Goal: Task Accomplishment & Management: Use online tool/utility

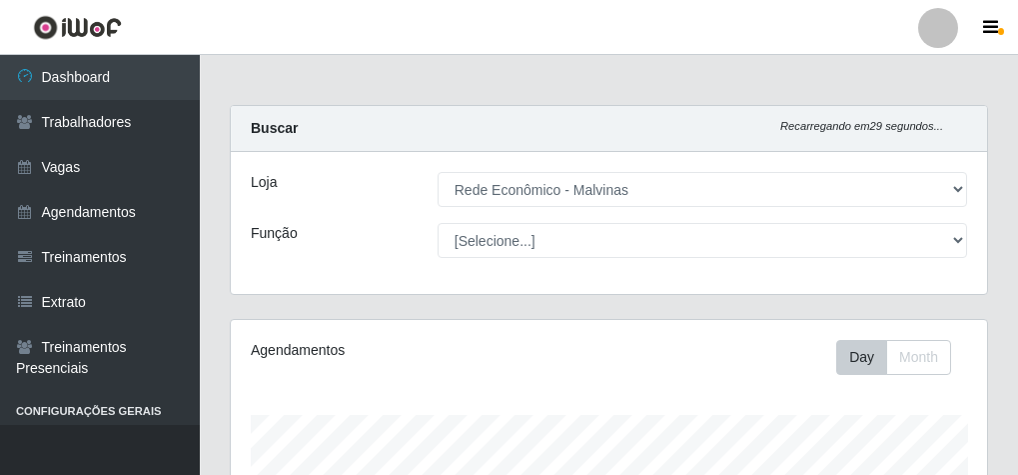
select select "194"
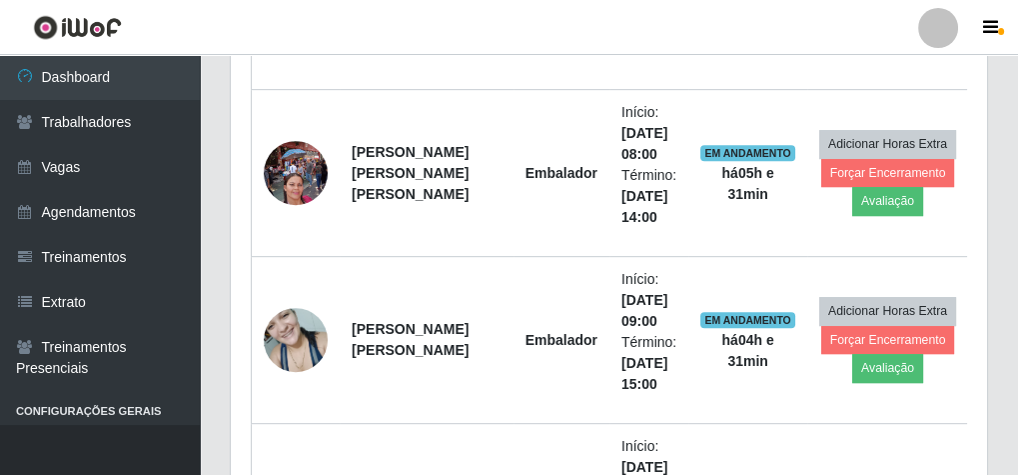
scroll to position [1119, 0]
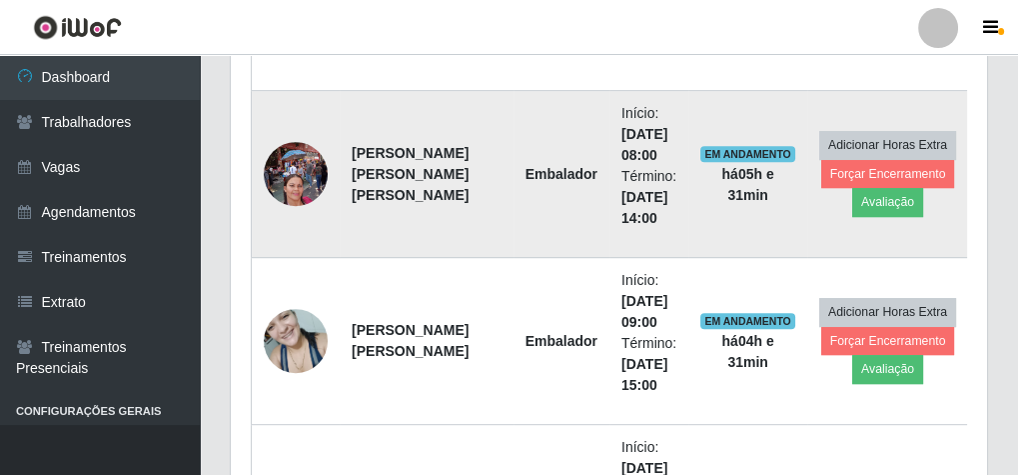
click at [875, 210] on td "Adicionar Horas Extra Forçar Encerramento Avaliação" at bounding box center [888, 174] width 162 height 167
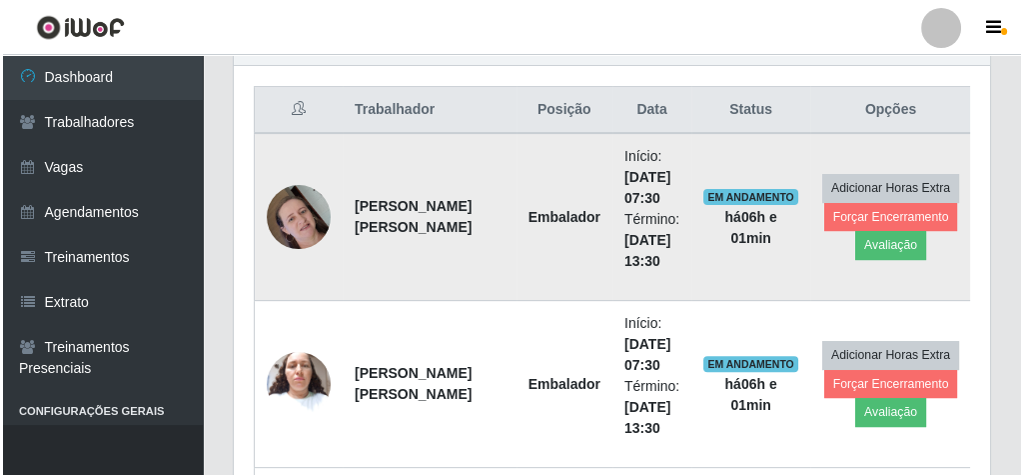
scroll to position [719, 0]
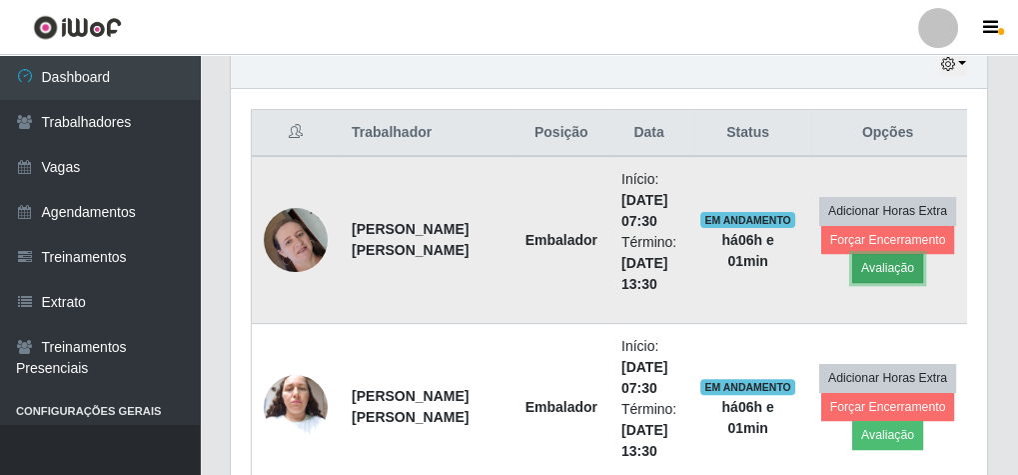
click at [871, 260] on button "Avaliação" at bounding box center [887, 268] width 71 height 28
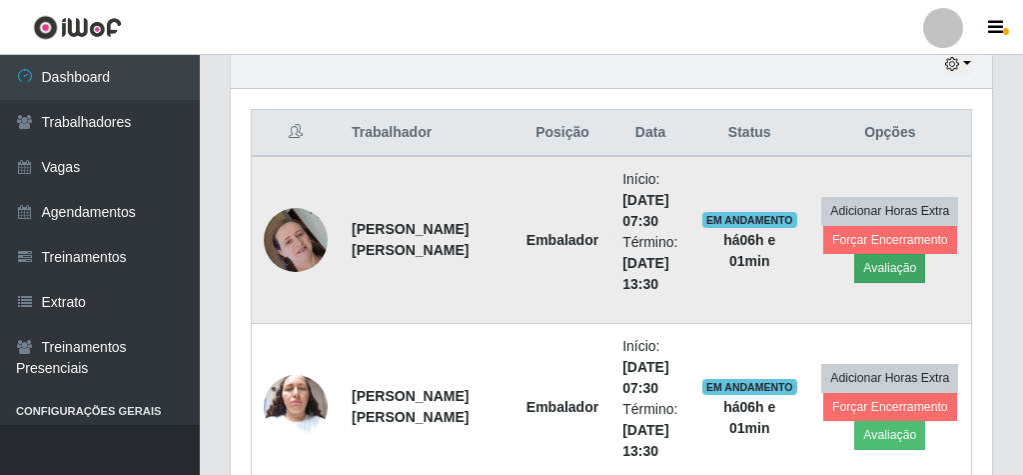
scroll to position [414, 749]
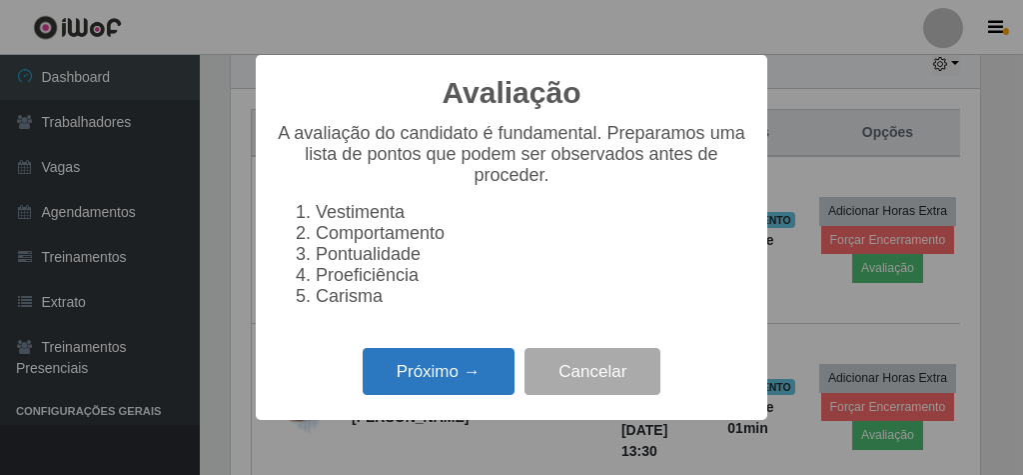
click at [443, 368] on button "Próximo →" at bounding box center [439, 371] width 152 height 47
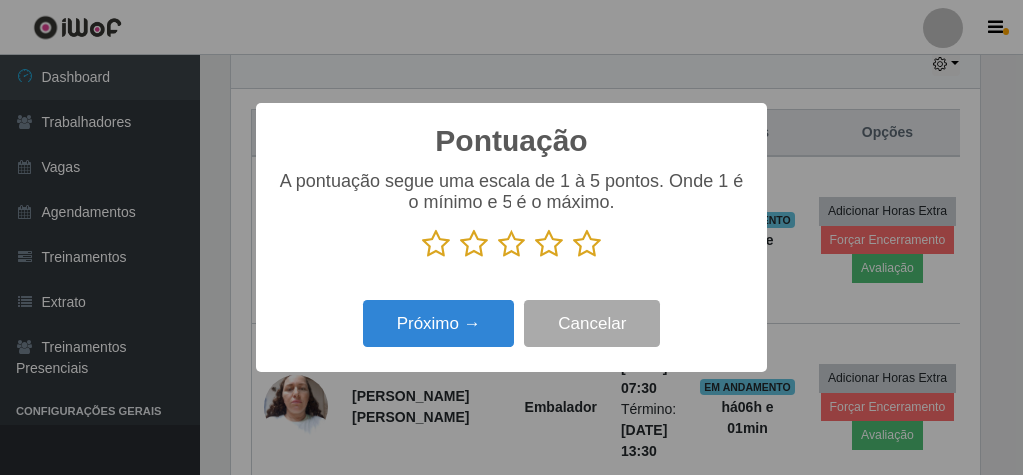
click at [587, 247] on icon at bounding box center [588, 244] width 28 height 30
click at [574, 259] on input "radio" at bounding box center [574, 259] width 0 height 0
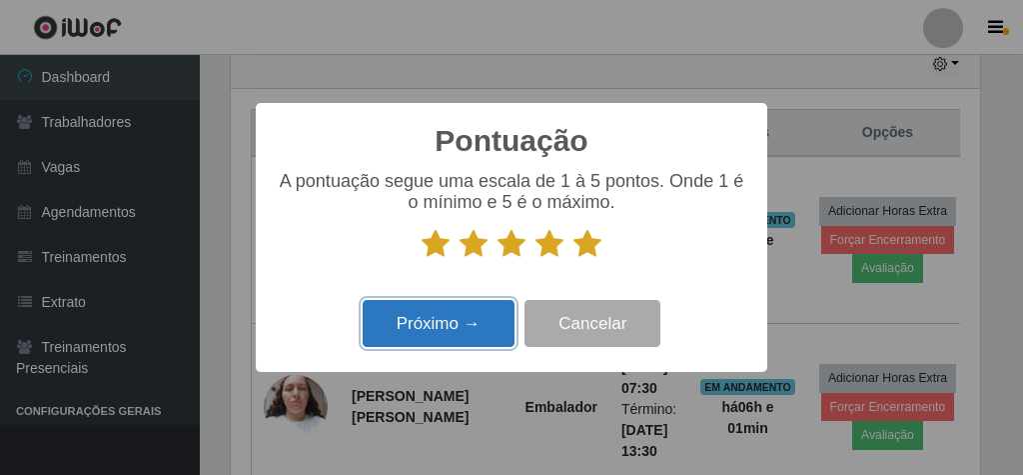
click at [400, 316] on button "Próximo →" at bounding box center [439, 323] width 152 height 47
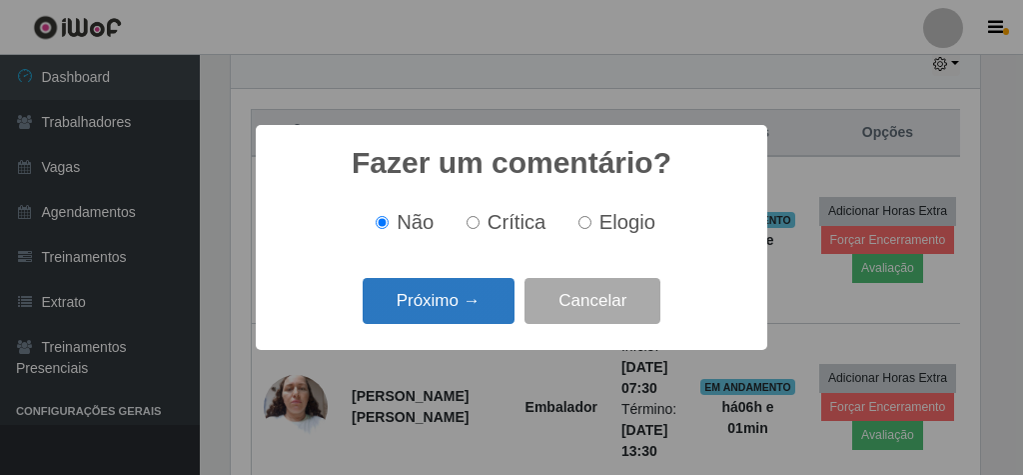
click at [482, 317] on button "Próximo →" at bounding box center [439, 301] width 152 height 47
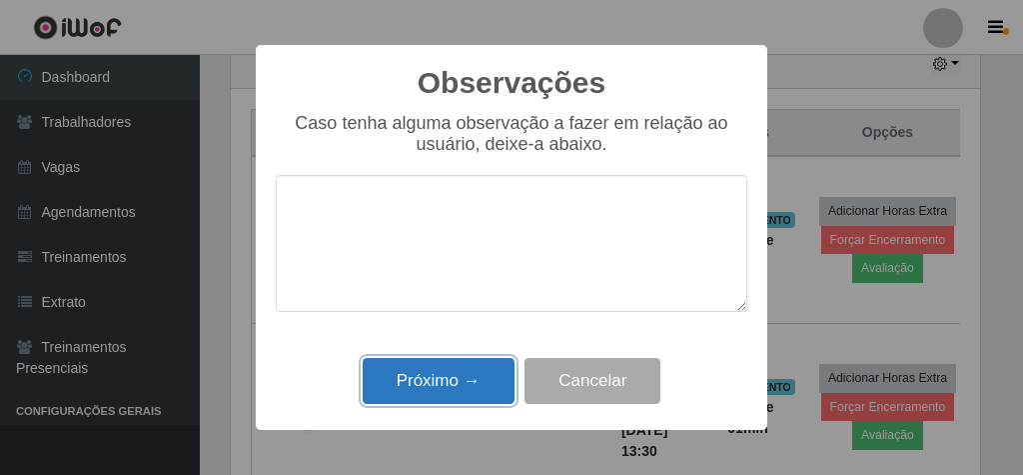
click at [464, 386] on button "Próximo →" at bounding box center [439, 381] width 152 height 47
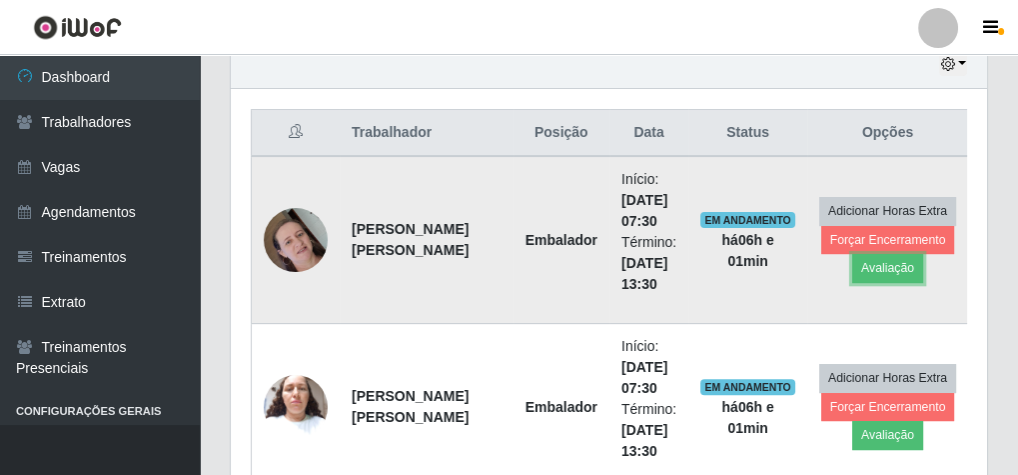
scroll to position [414, 756]
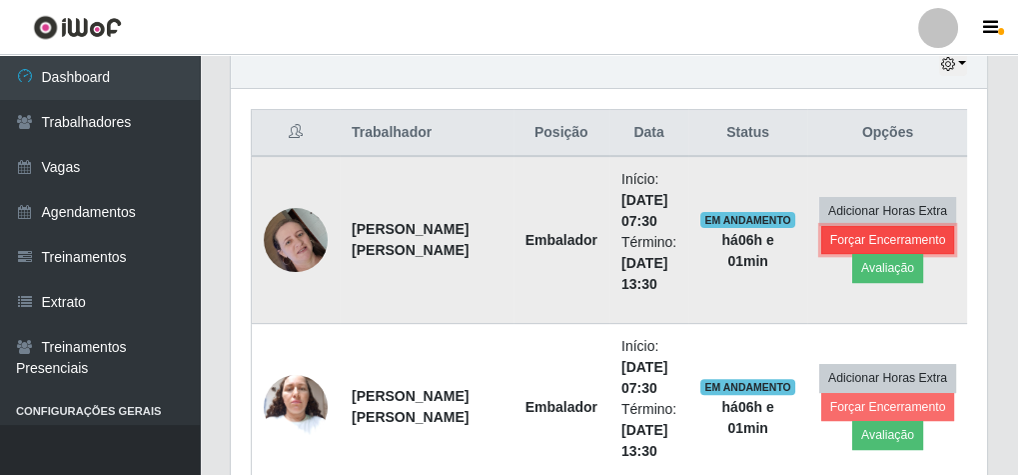
click at [858, 231] on button "Forçar Encerramento" at bounding box center [888, 240] width 134 height 28
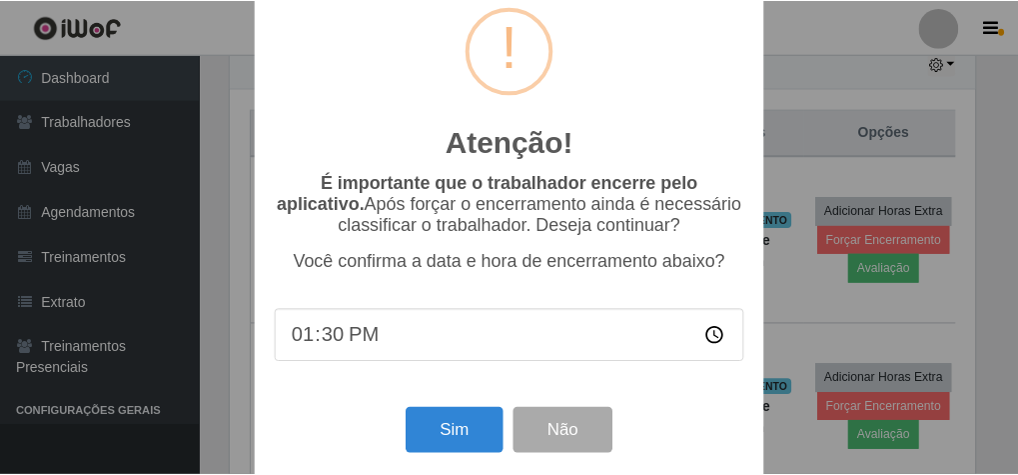
scroll to position [65, 0]
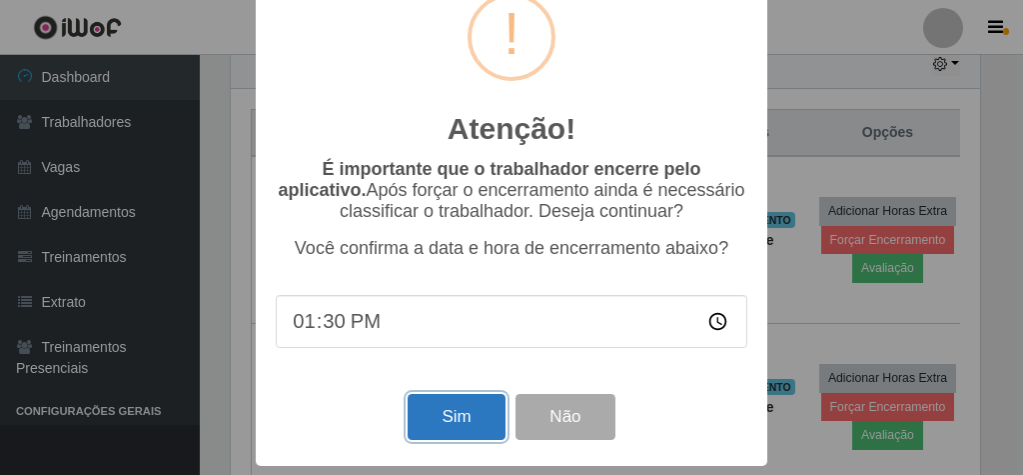
click at [412, 409] on button "Sim" at bounding box center [456, 417] width 97 height 47
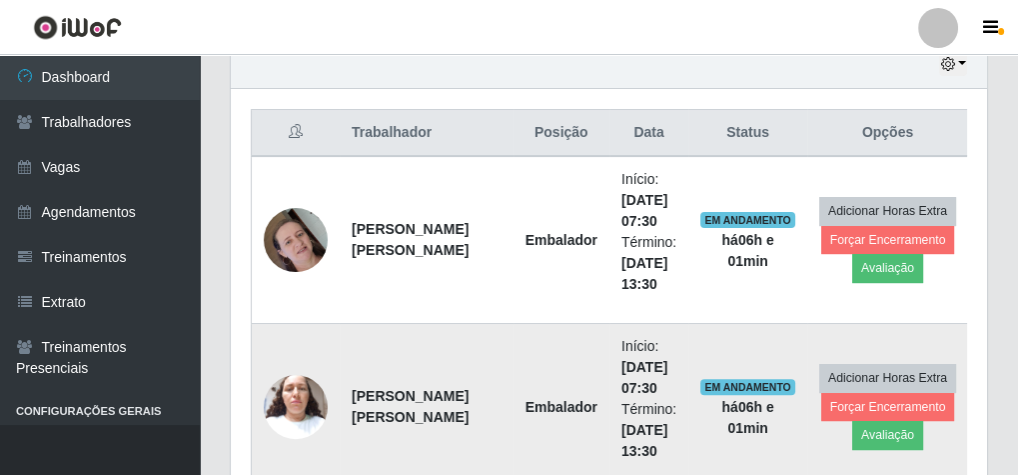
scroll to position [414, 749]
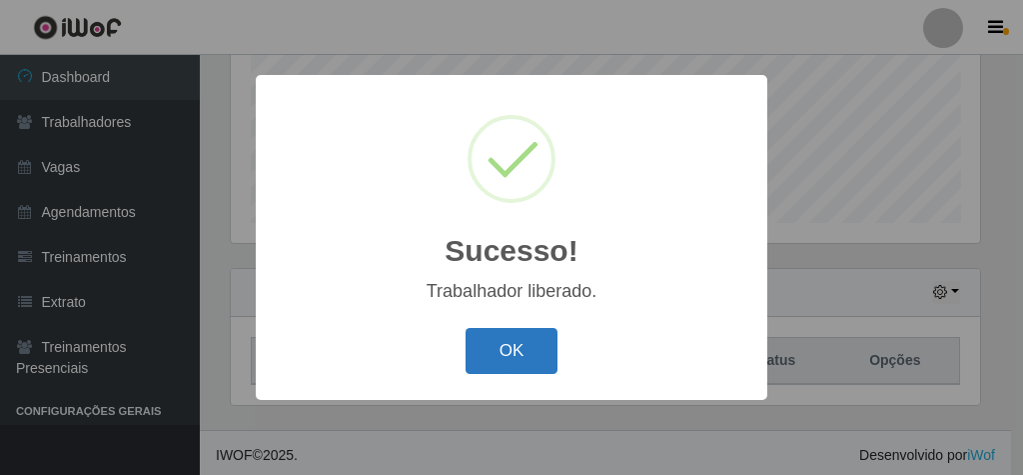
click at [518, 344] on button "OK" at bounding box center [512, 351] width 93 height 47
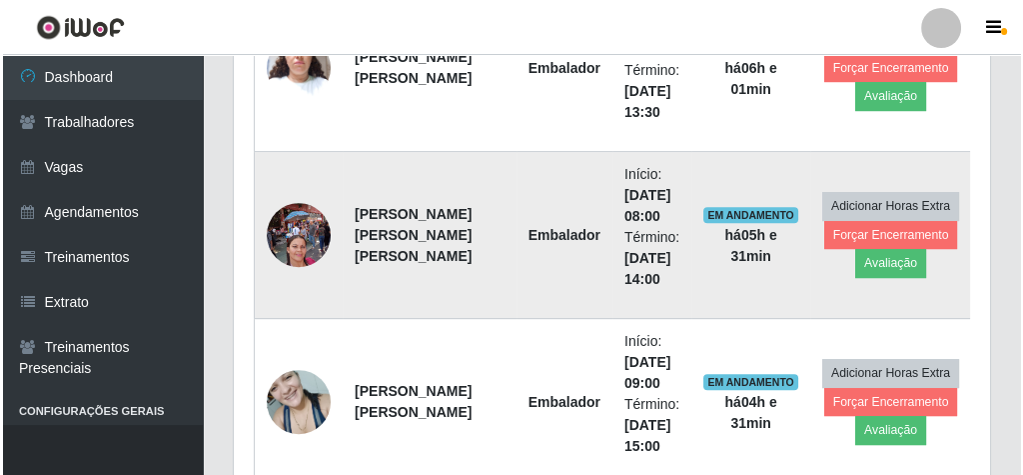
scroll to position [811, 0]
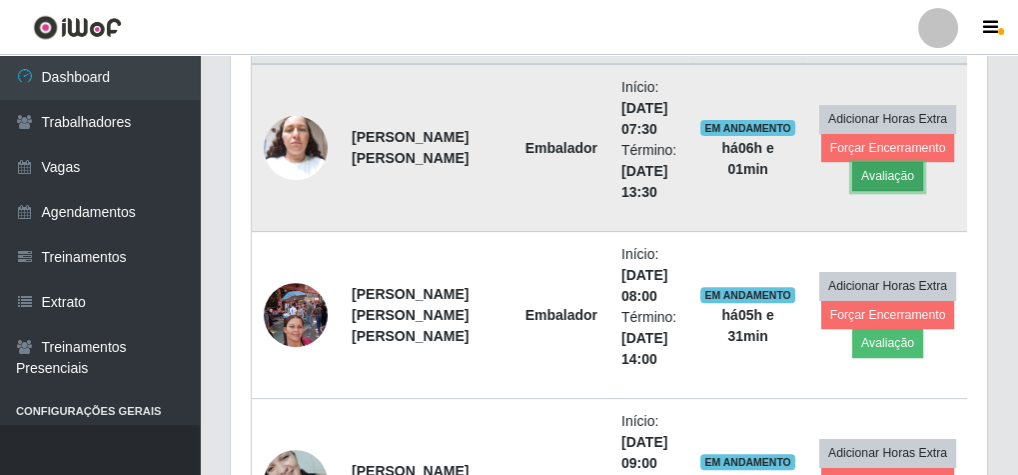
click at [891, 169] on button "Avaliação" at bounding box center [887, 176] width 71 height 28
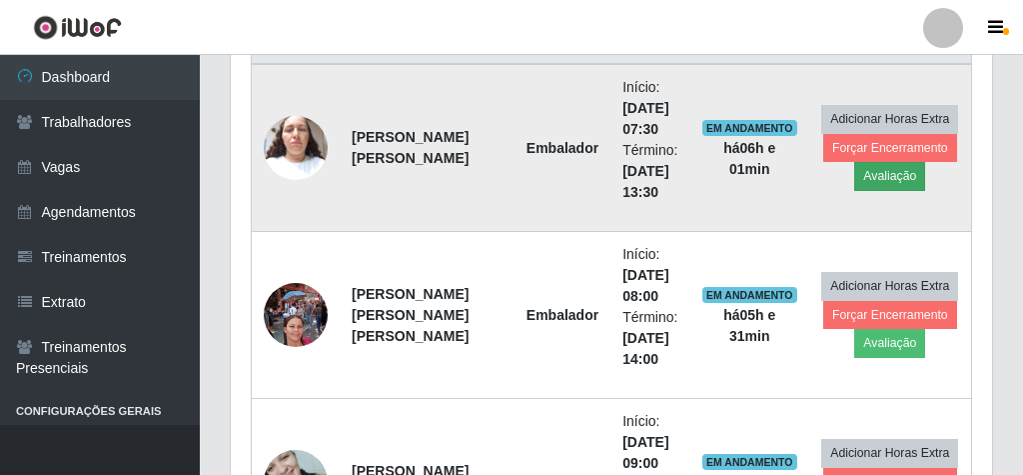
scroll to position [414, 749]
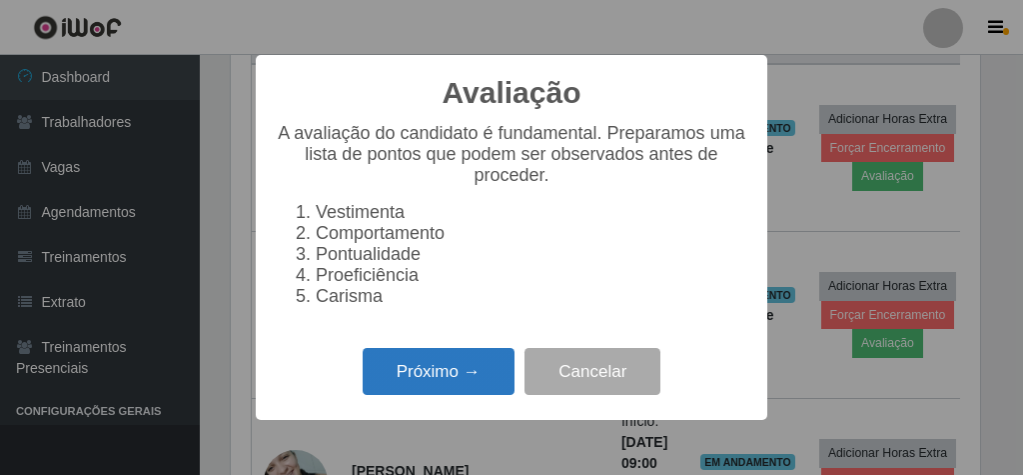
click at [449, 375] on button "Próximo →" at bounding box center [439, 371] width 152 height 47
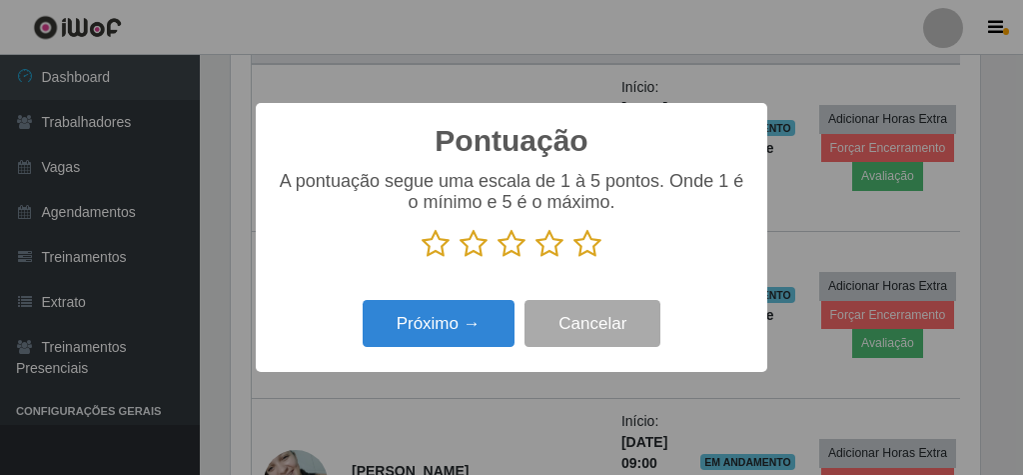
drag, startPoint x: 588, startPoint y: 243, endPoint x: 419, endPoint y: 292, distance: 175.8
click at [588, 243] on icon at bounding box center [588, 244] width 28 height 30
click at [574, 259] on input "radio" at bounding box center [574, 259] width 0 height 0
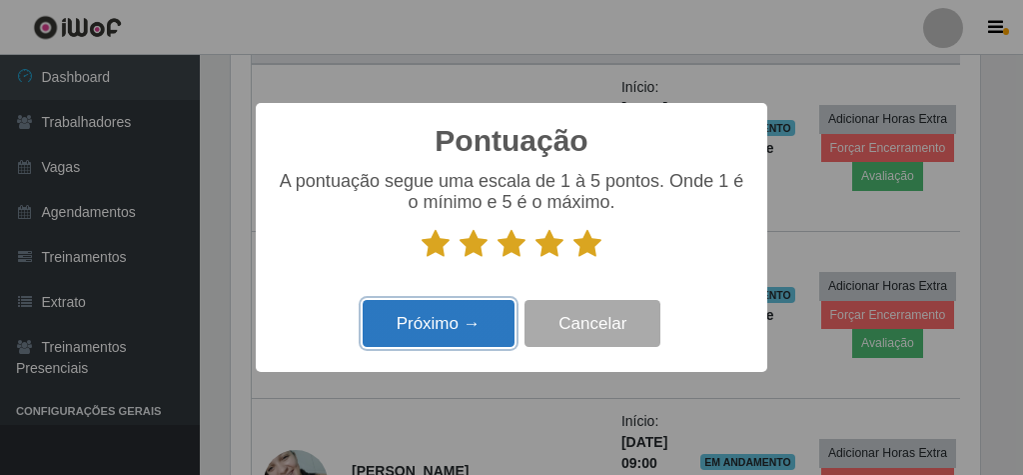
click at [413, 303] on button "Próximo →" at bounding box center [439, 323] width 152 height 47
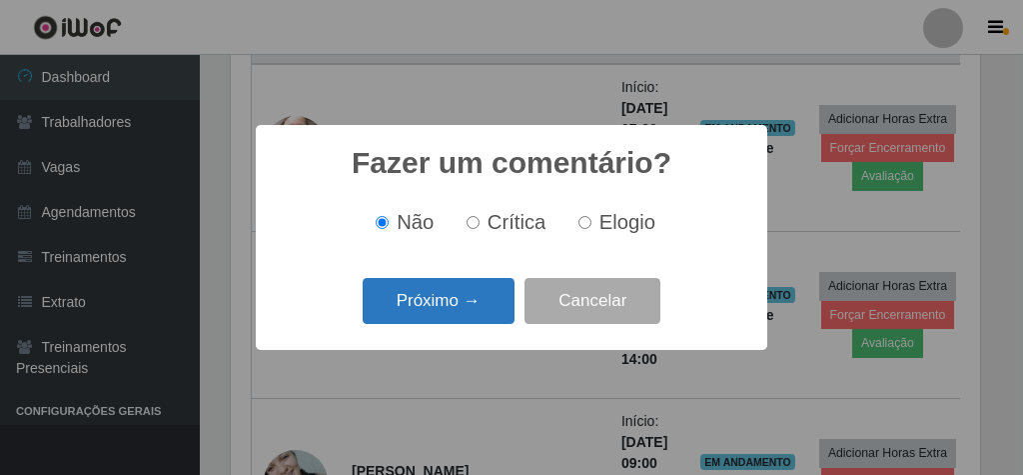
click at [447, 298] on button "Próximo →" at bounding box center [439, 301] width 152 height 47
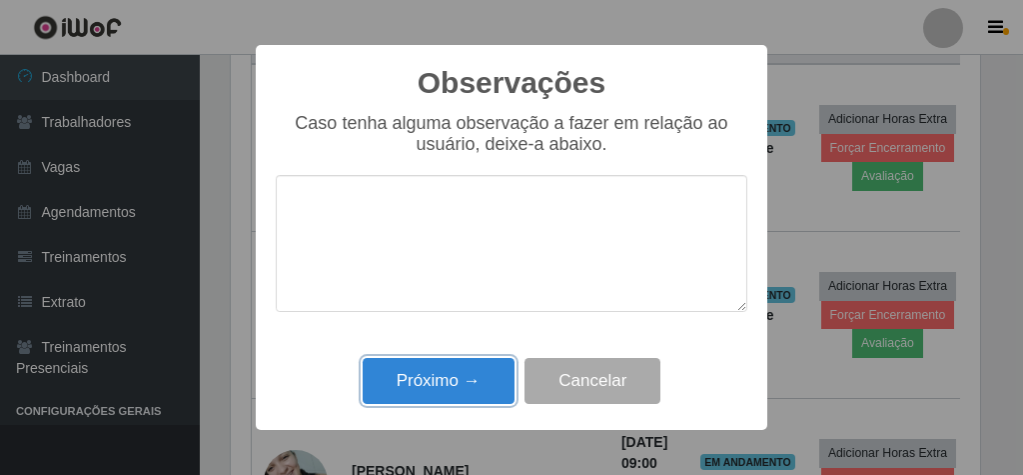
drag, startPoint x: 464, startPoint y: 384, endPoint x: 551, endPoint y: 334, distance: 100.3
click at [467, 384] on button "Próximo →" at bounding box center [439, 381] width 152 height 47
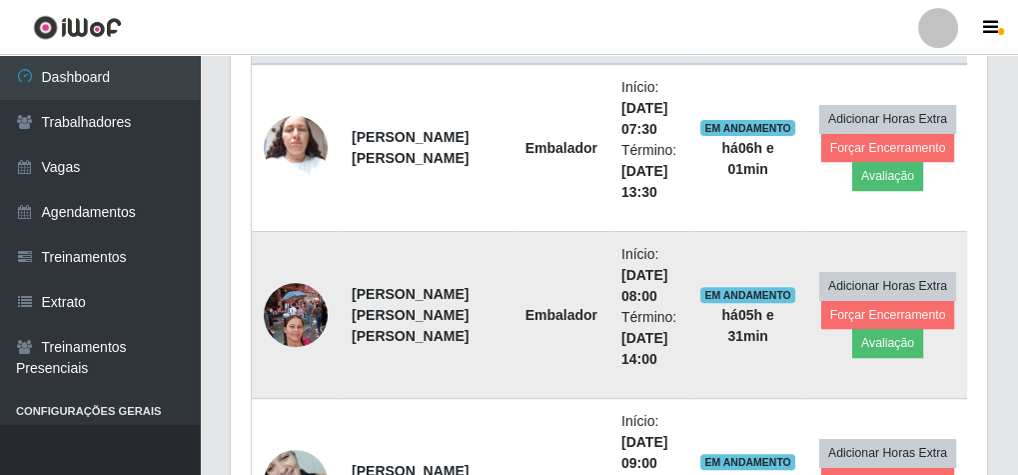
scroll to position [414, 756]
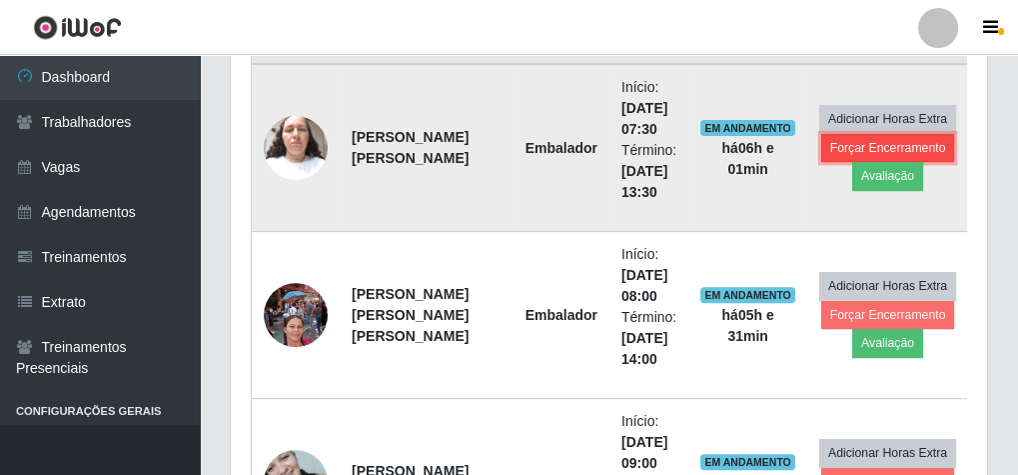
click at [821, 139] on button "Forçar Encerramento" at bounding box center [888, 148] width 134 height 28
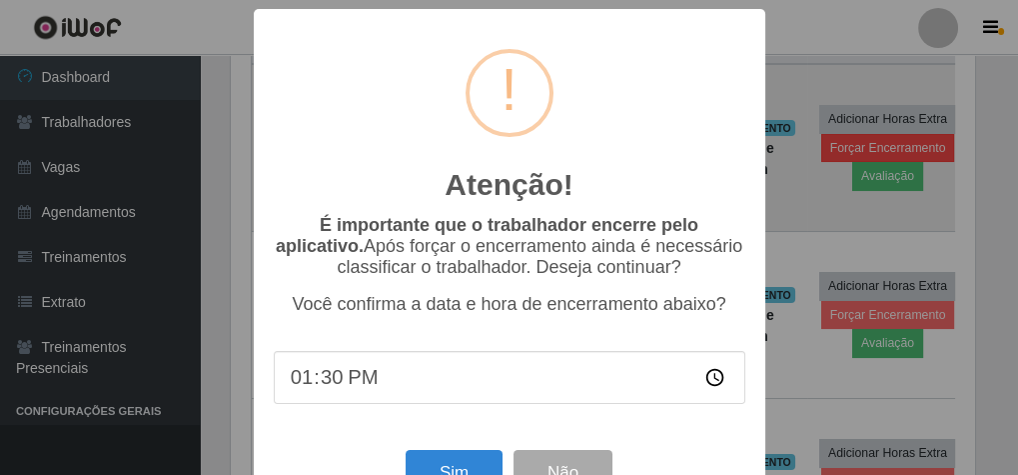
scroll to position [414, 749]
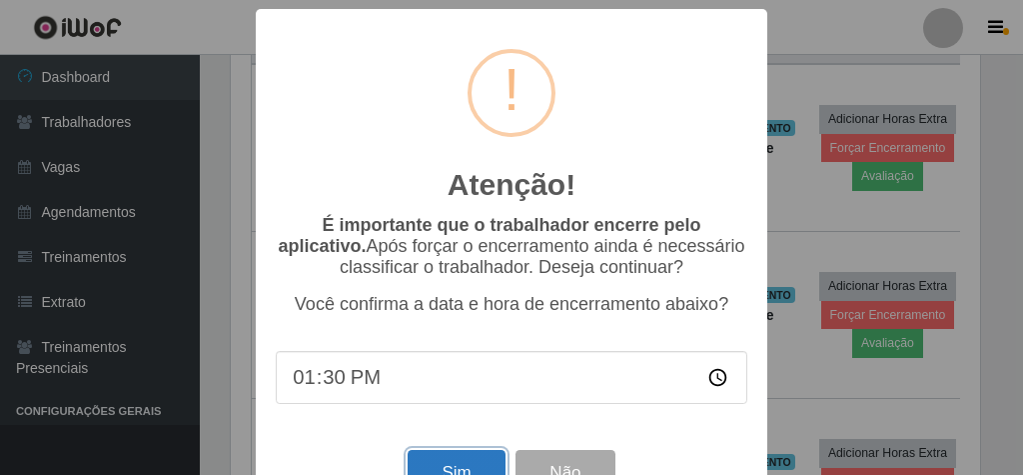
click at [486, 470] on button "Sim" at bounding box center [456, 473] width 97 height 47
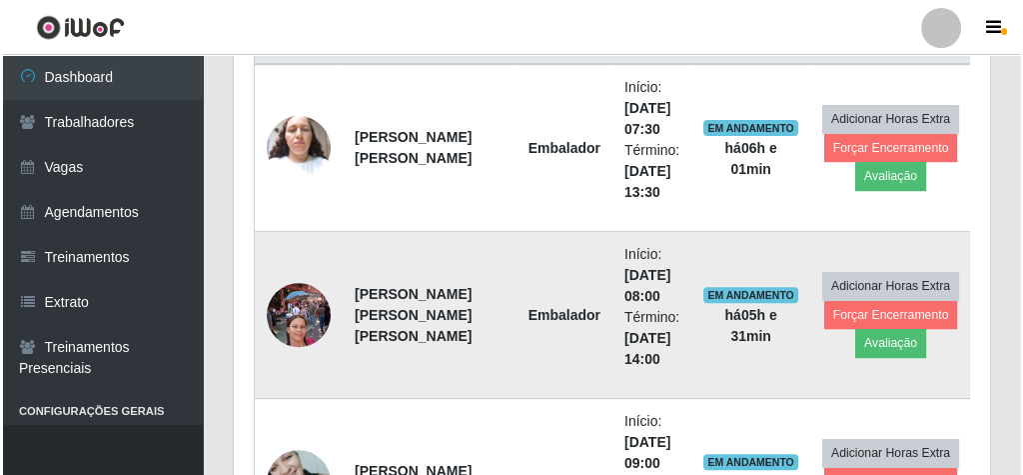
scroll to position [0, 0]
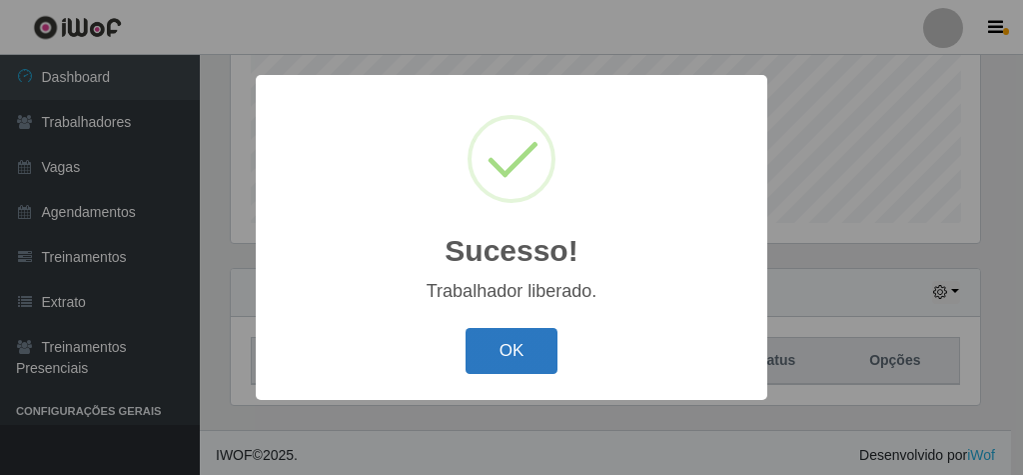
click at [469, 345] on button "OK" at bounding box center [512, 351] width 93 height 47
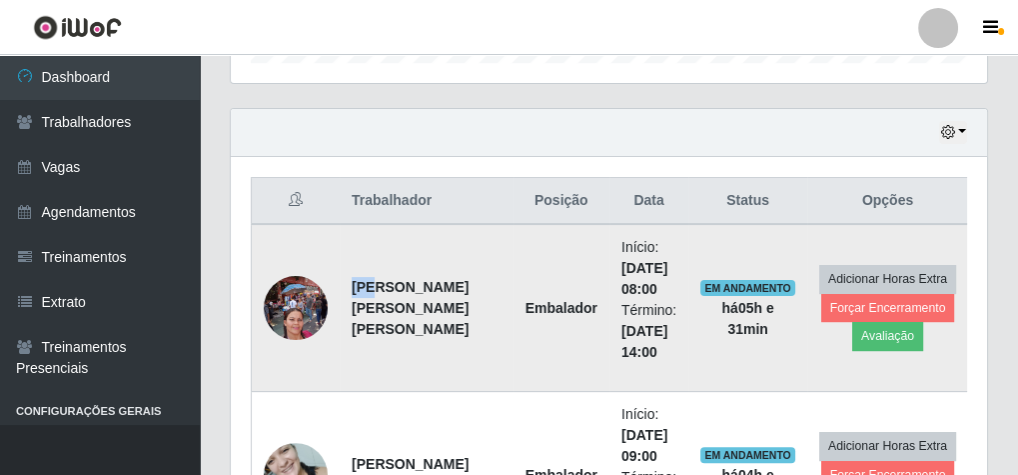
drag, startPoint x: 342, startPoint y: 279, endPoint x: 374, endPoint y: 281, distance: 32.0
click at [367, 279] on td "[PERSON_NAME] [PERSON_NAME] [PERSON_NAME]" at bounding box center [427, 308] width 174 height 168
drag, startPoint x: 374, startPoint y: 281, endPoint x: 331, endPoint y: 276, distance: 43.3
click at [387, 288] on strong "[PERSON_NAME] [PERSON_NAME] [PERSON_NAME]" at bounding box center [410, 308] width 117 height 58
drag, startPoint x: 334, startPoint y: 280, endPoint x: 363, endPoint y: 291, distance: 31.0
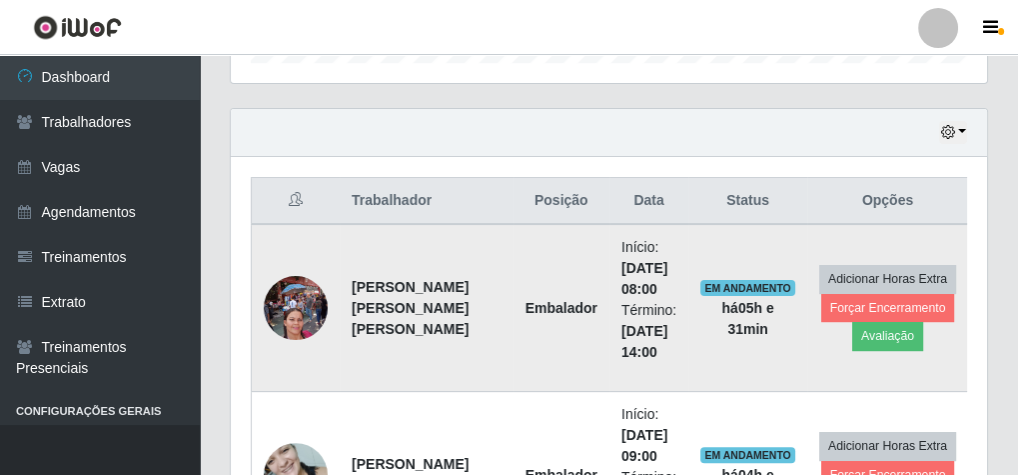
click at [334, 280] on td at bounding box center [296, 308] width 89 height 168
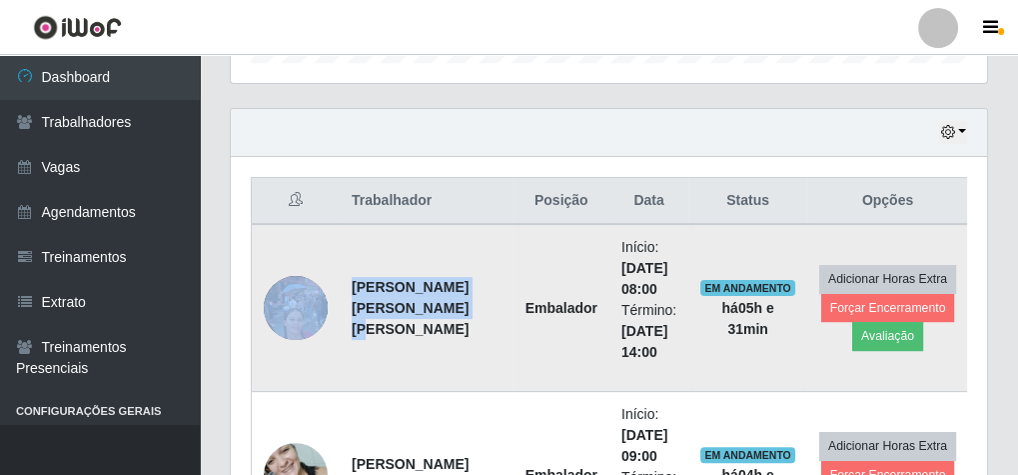
drag, startPoint x: 338, startPoint y: 279, endPoint x: 391, endPoint y: 348, distance: 86.9
click at [391, 348] on tr "[PERSON_NAME] [PERSON_NAME] [PERSON_NAME] Embalador Início: [DATE] 08:00 Términ…" at bounding box center [610, 308] width 717 height 168
click at [340, 238] on td "[PERSON_NAME] [PERSON_NAME] [PERSON_NAME]" at bounding box center [427, 308] width 174 height 168
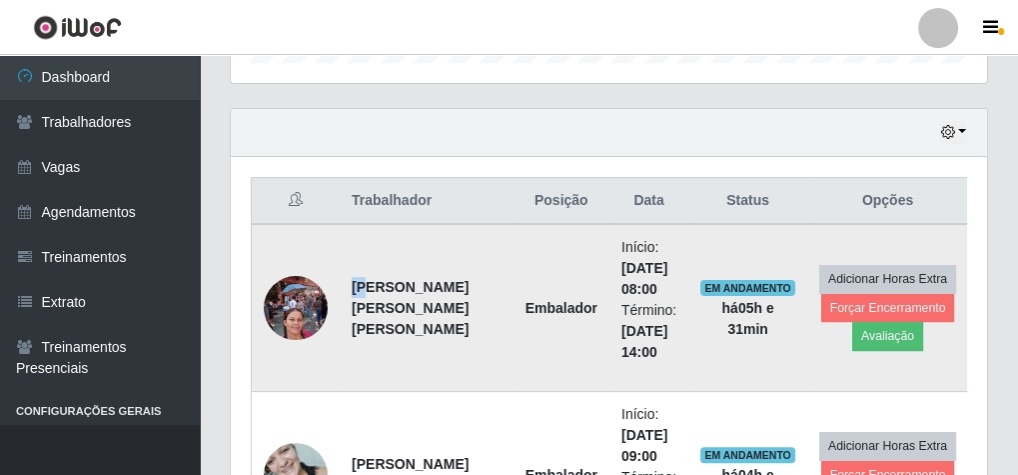
drag, startPoint x: 345, startPoint y: 276, endPoint x: 371, endPoint y: 279, distance: 26.2
click at [366, 277] on td "[PERSON_NAME] [PERSON_NAME] [PERSON_NAME]" at bounding box center [427, 308] width 174 height 168
drag, startPoint x: 371, startPoint y: 279, endPoint x: 343, endPoint y: 267, distance: 30.4
click at [343, 267] on td "[PERSON_NAME] [PERSON_NAME] [PERSON_NAME]" at bounding box center [427, 308] width 174 height 168
click at [353, 282] on strong "[PERSON_NAME] [PERSON_NAME] [PERSON_NAME]" at bounding box center [410, 308] width 117 height 58
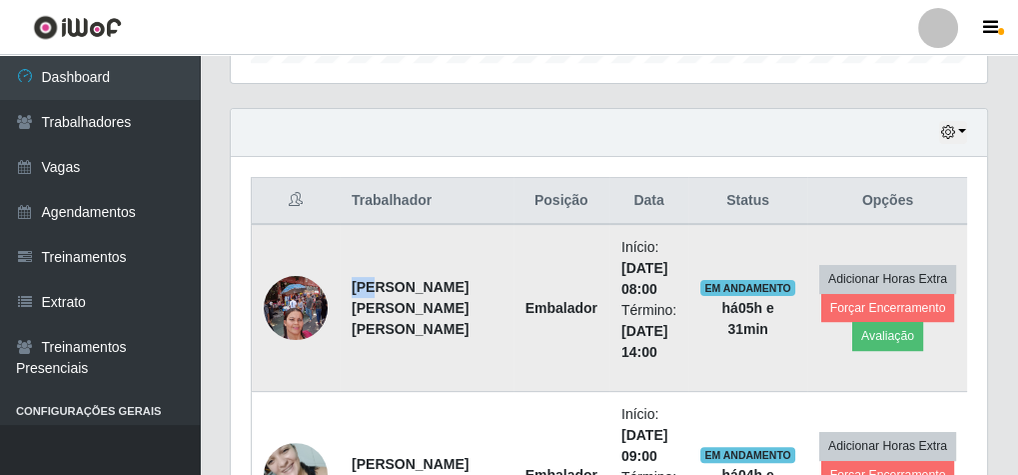
drag, startPoint x: 344, startPoint y: 282, endPoint x: 369, endPoint y: 282, distance: 25.0
click at [365, 282] on td "[PERSON_NAME] [PERSON_NAME] [PERSON_NAME]" at bounding box center [427, 308] width 174 height 168
click at [334, 276] on td at bounding box center [296, 308] width 89 height 168
drag, startPoint x: 353, startPoint y: 284, endPoint x: 414, endPoint y: 332, distance: 77.6
click at [414, 332] on td "[PERSON_NAME] [PERSON_NAME] [PERSON_NAME]" at bounding box center [427, 308] width 174 height 168
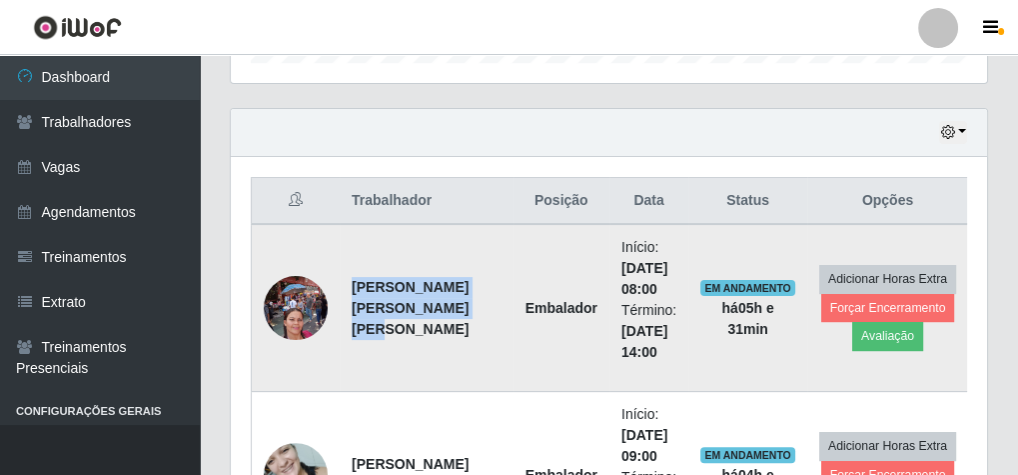
copy strong "[PERSON_NAME] [PERSON_NAME] [PERSON_NAME]"
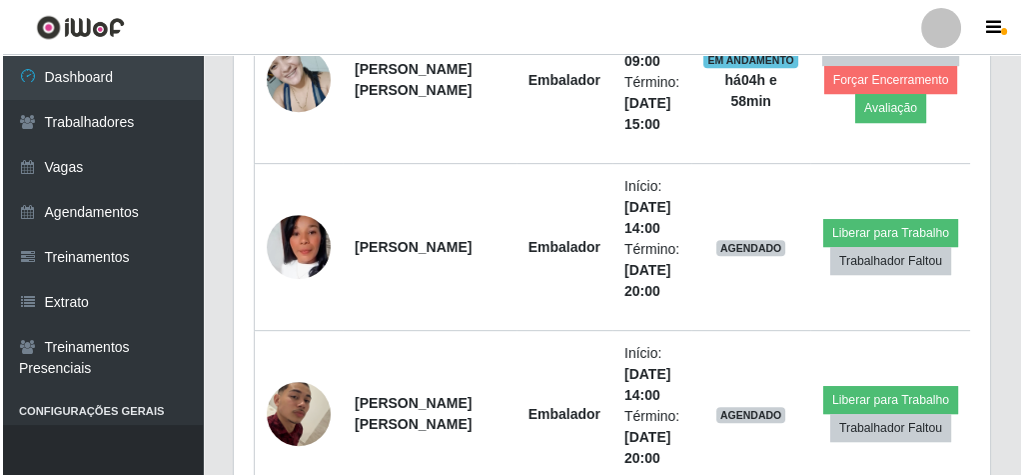
scroll to position [1131, 0]
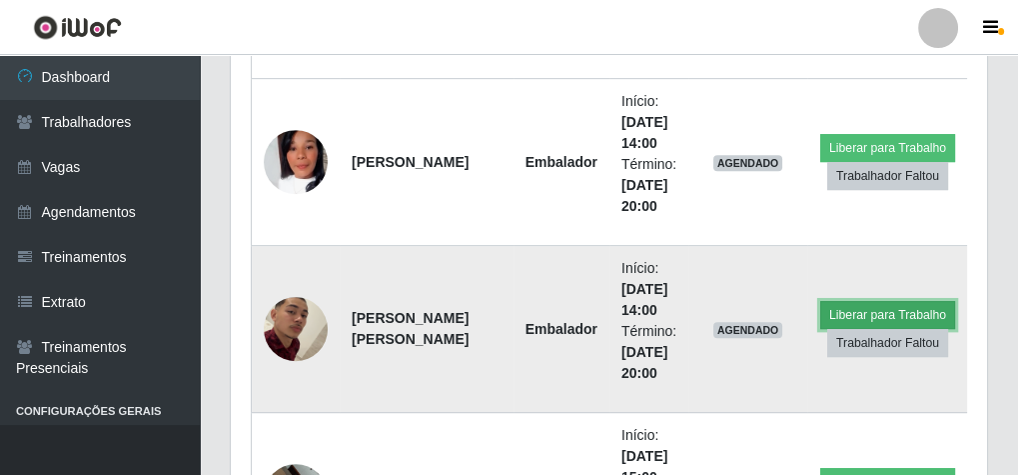
click at [902, 304] on button "Liberar para Trabalho" at bounding box center [887, 315] width 135 height 28
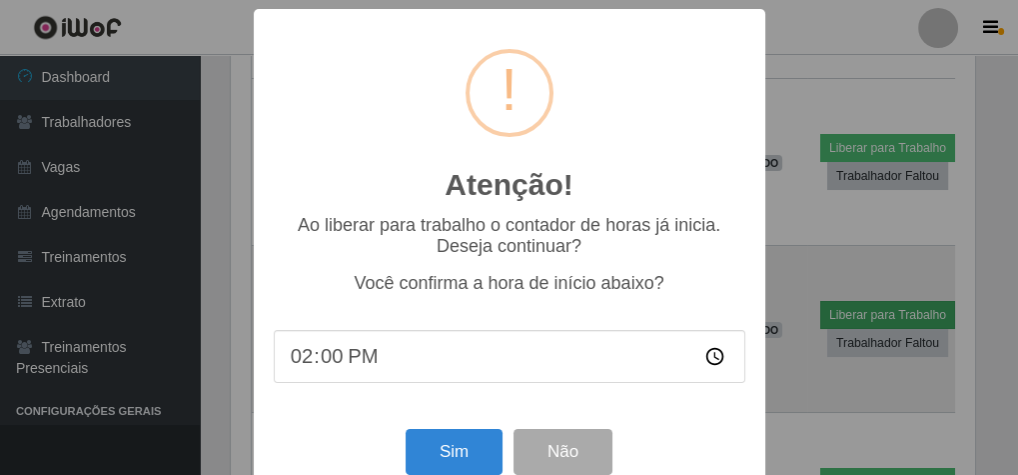
scroll to position [414, 749]
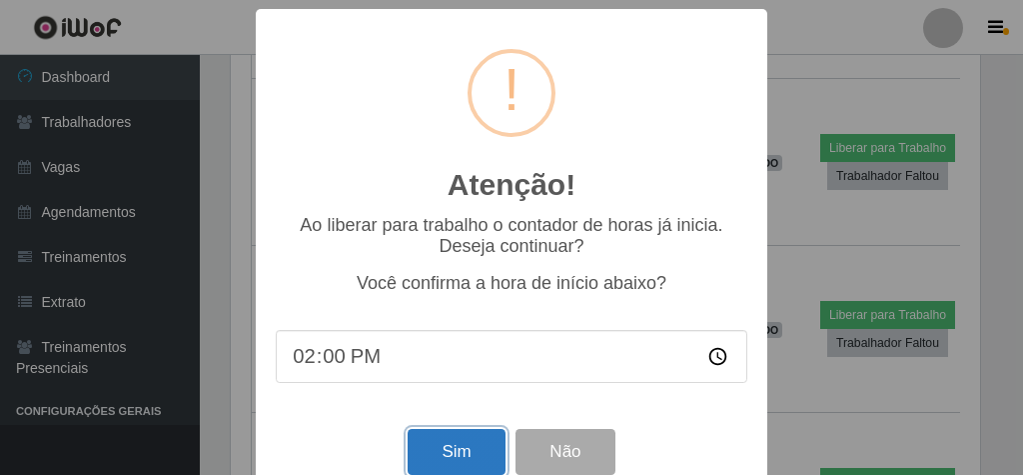
click at [472, 445] on button "Sim" at bounding box center [456, 452] width 97 height 47
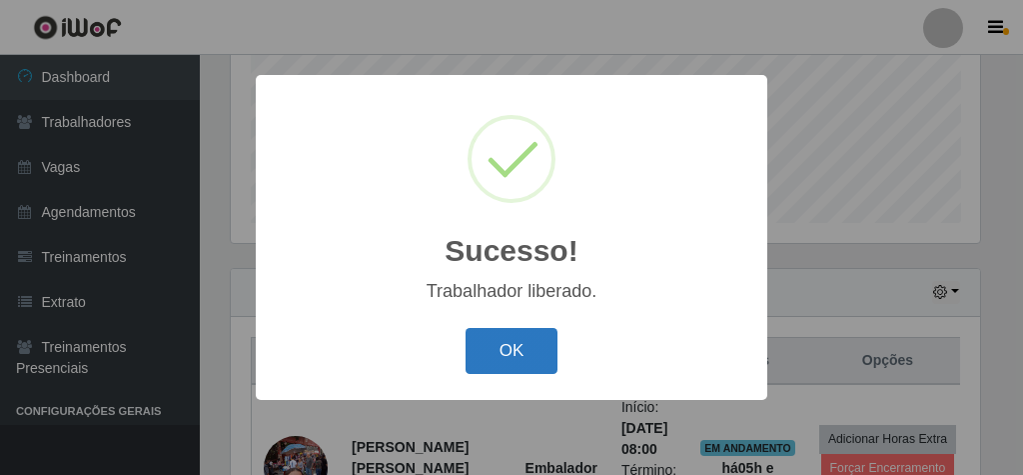
click at [515, 346] on button "OK" at bounding box center [512, 351] width 93 height 47
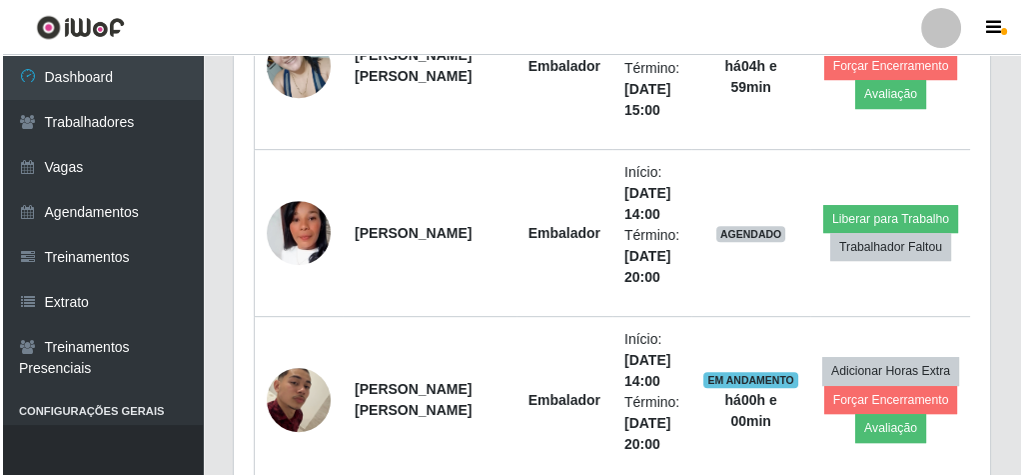
scroll to position [1051, 0]
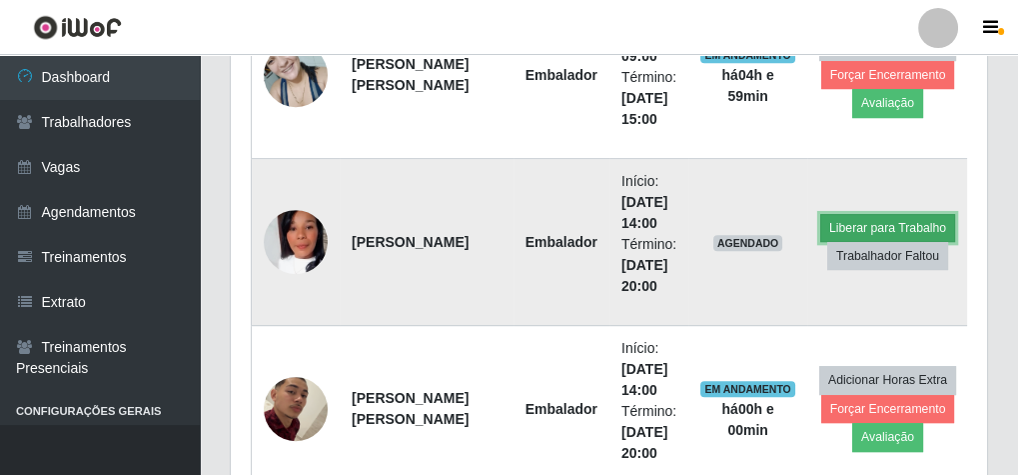
click at [893, 217] on button "Liberar para Trabalho" at bounding box center [887, 228] width 135 height 28
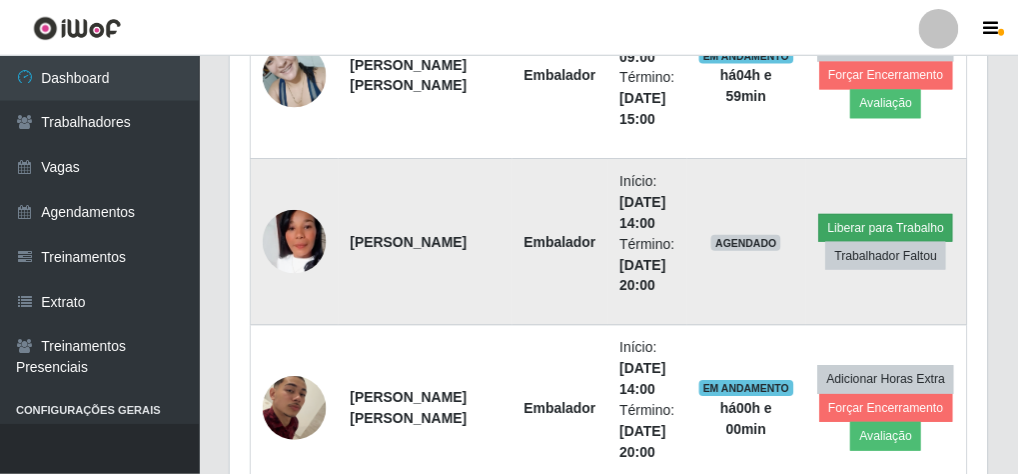
scroll to position [414, 749]
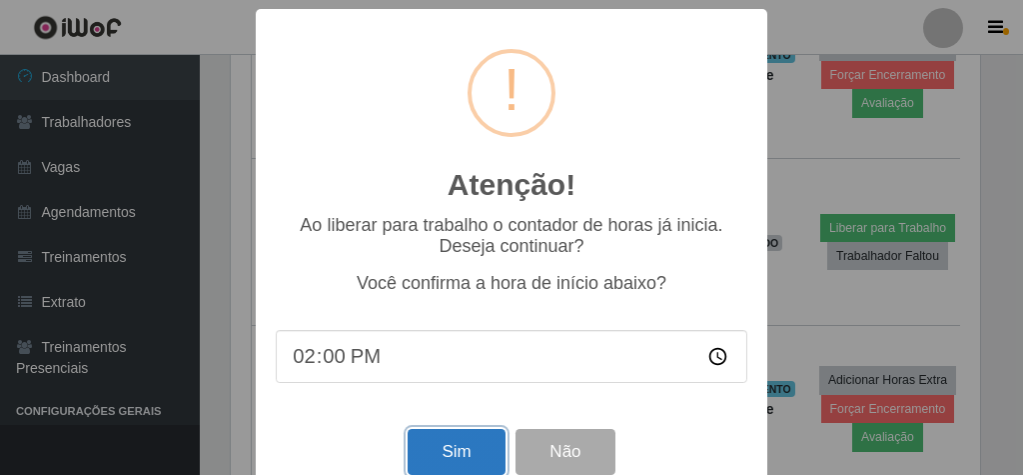
click at [474, 452] on button "Sim" at bounding box center [456, 452] width 97 height 47
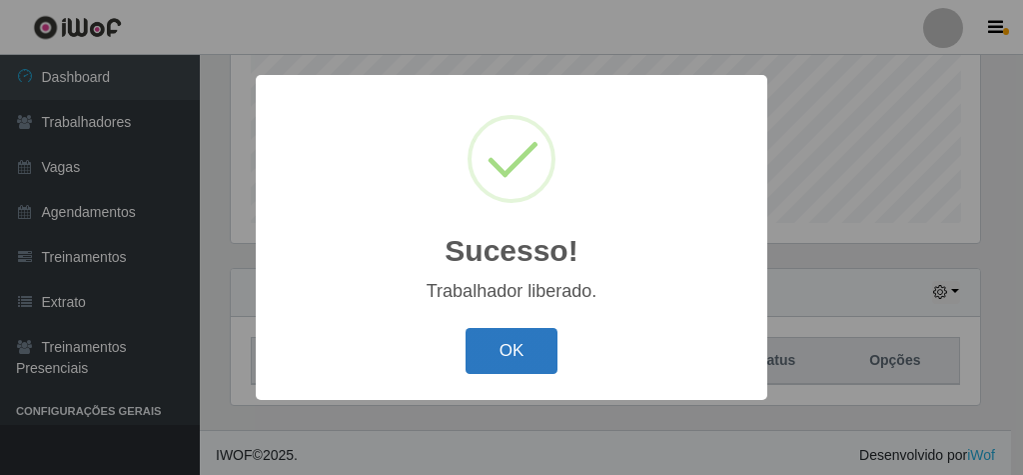
click at [502, 349] on button "OK" at bounding box center [512, 351] width 93 height 47
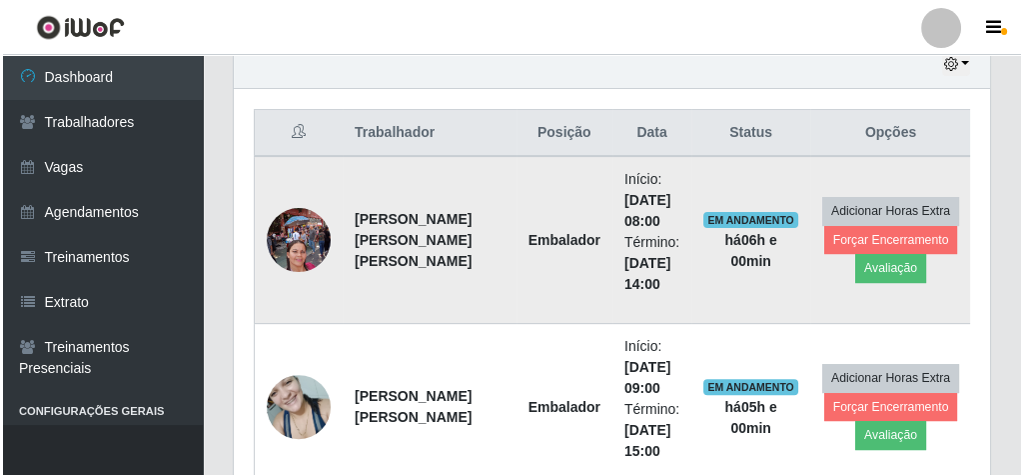
scroll to position [811, 0]
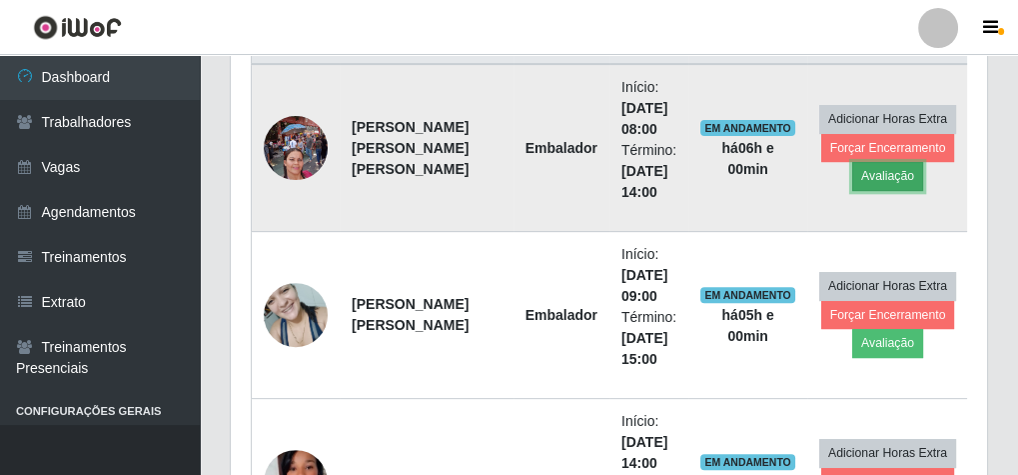
click at [866, 162] on button "Avaliação" at bounding box center [887, 176] width 71 height 28
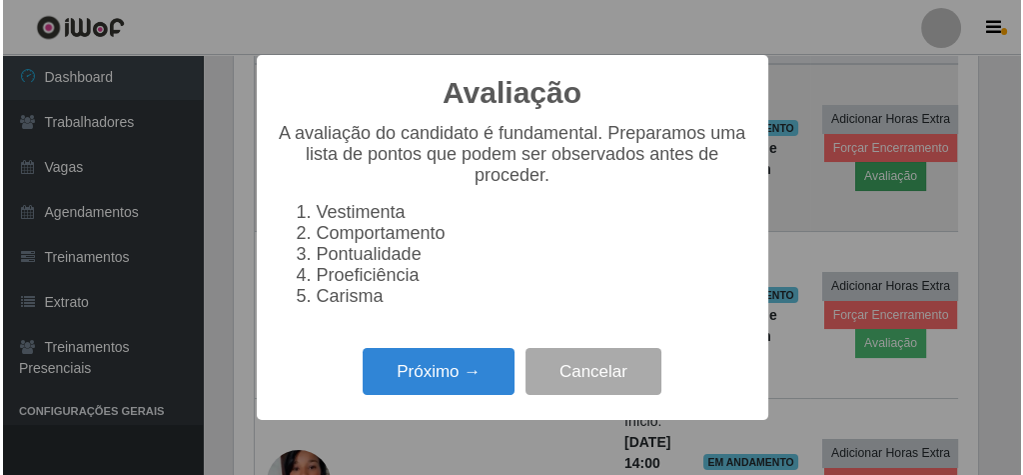
scroll to position [414, 749]
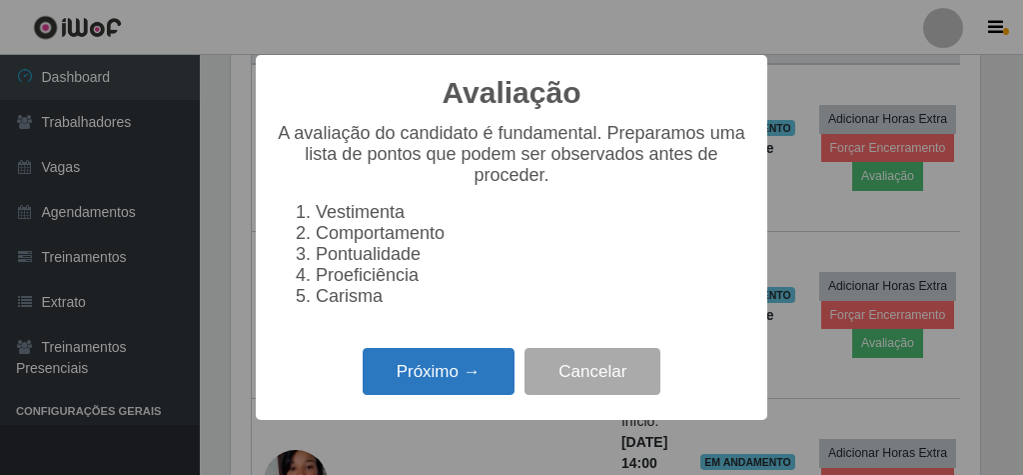
click at [471, 368] on button "Próximo →" at bounding box center [439, 371] width 152 height 47
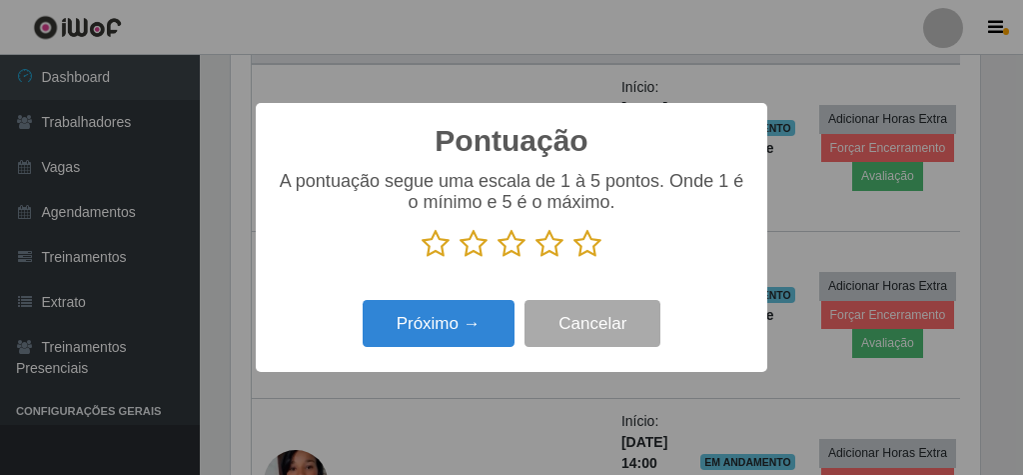
click at [585, 240] on icon at bounding box center [588, 244] width 28 height 30
click at [574, 259] on input "radio" at bounding box center [574, 259] width 0 height 0
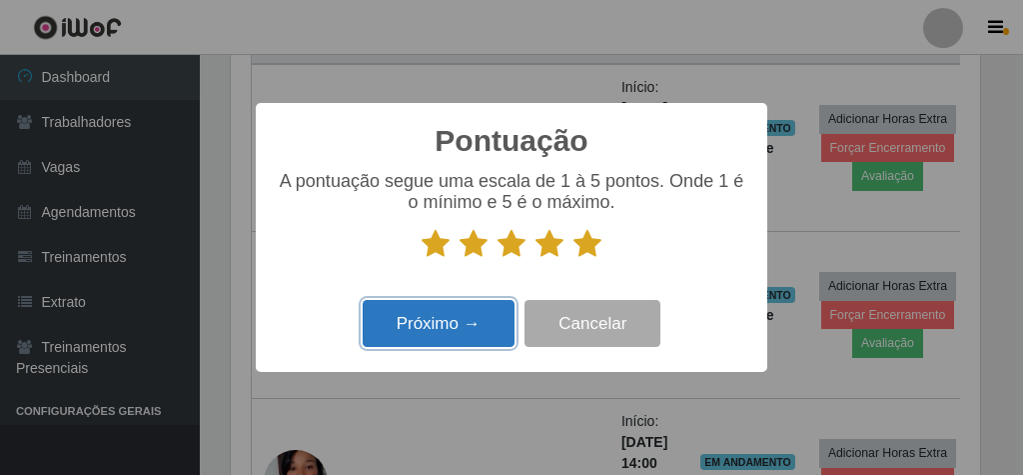
click at [482, 306] on button "Próximo →" at bounding box center [439, 323] width 152 height 47
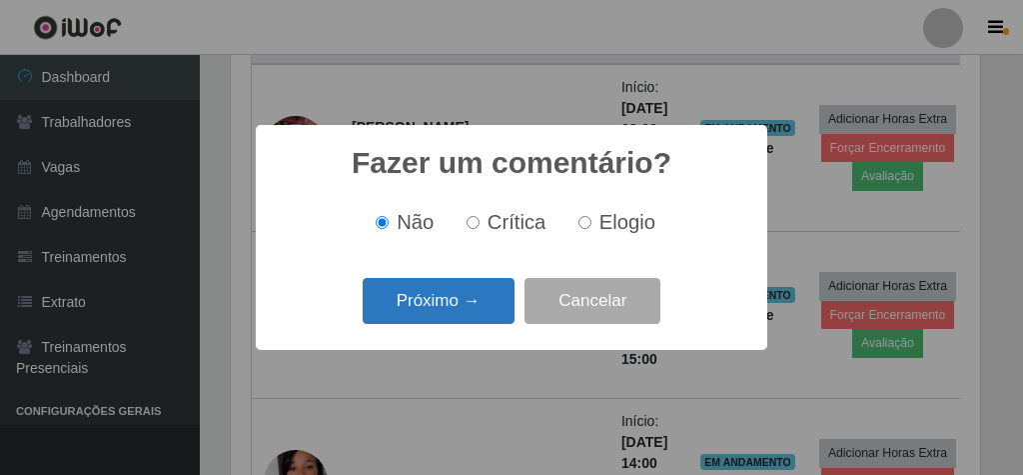
click at [467, 315] on button "Próximo →" at bounding box center [439, 301] width 152 height 47
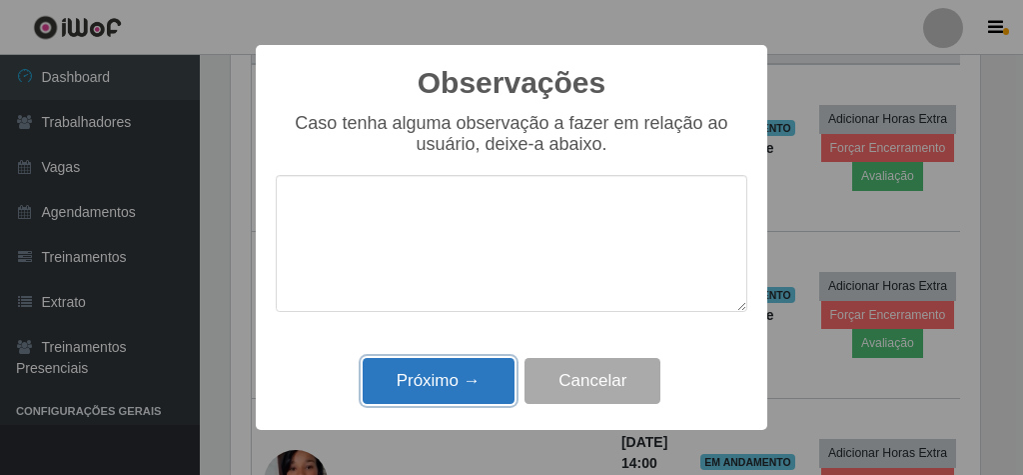
click at [446, 382] on button "Próximo →" at bounding box center [439, 381] width 152 height 47
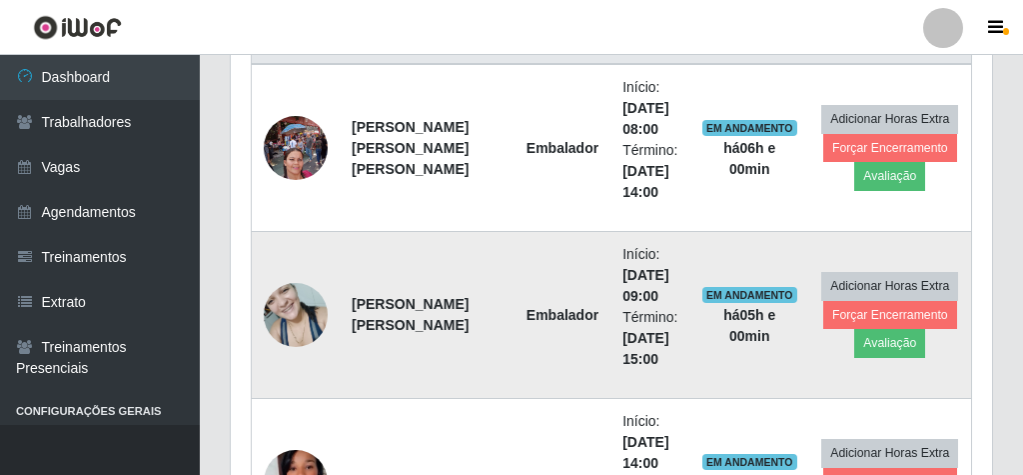
scroll to position [414, 756]
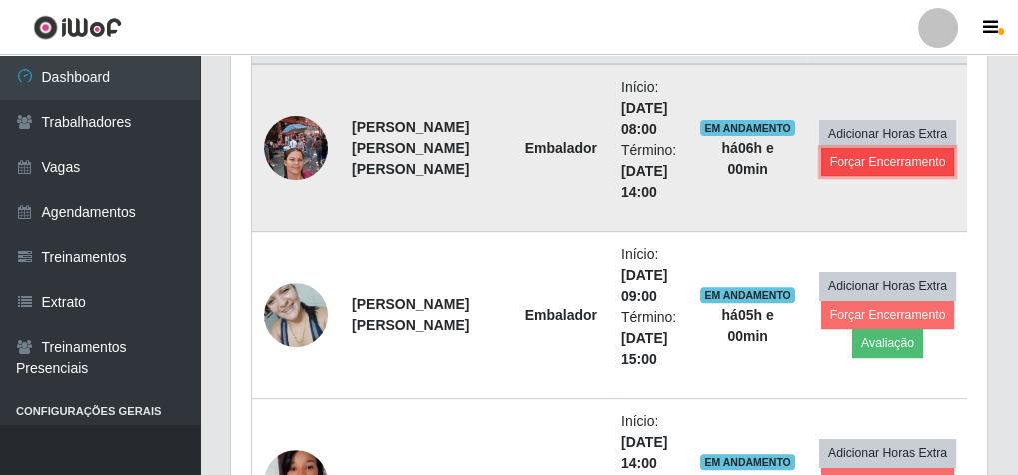
click at [893, 158] on button "Forçar Encerramento" at bounding box center [888, 162] width 134 height 28
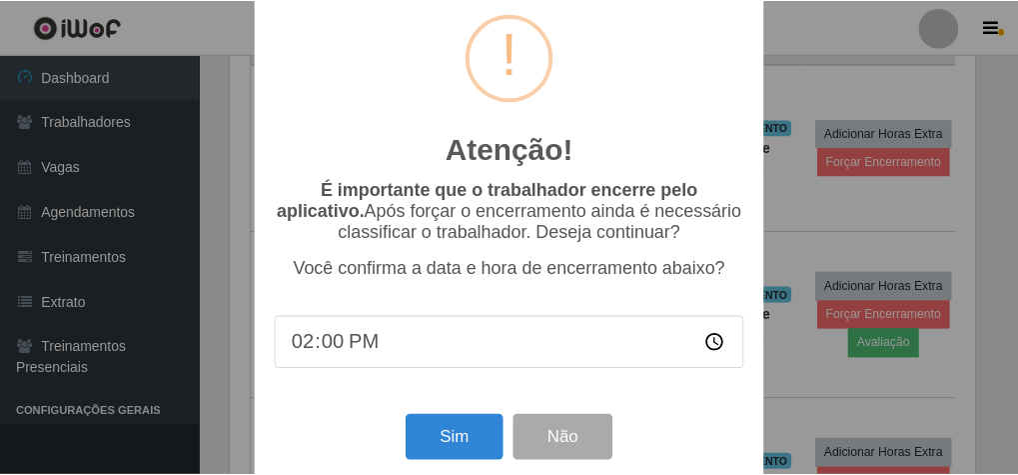
scroll to position [65, 0]
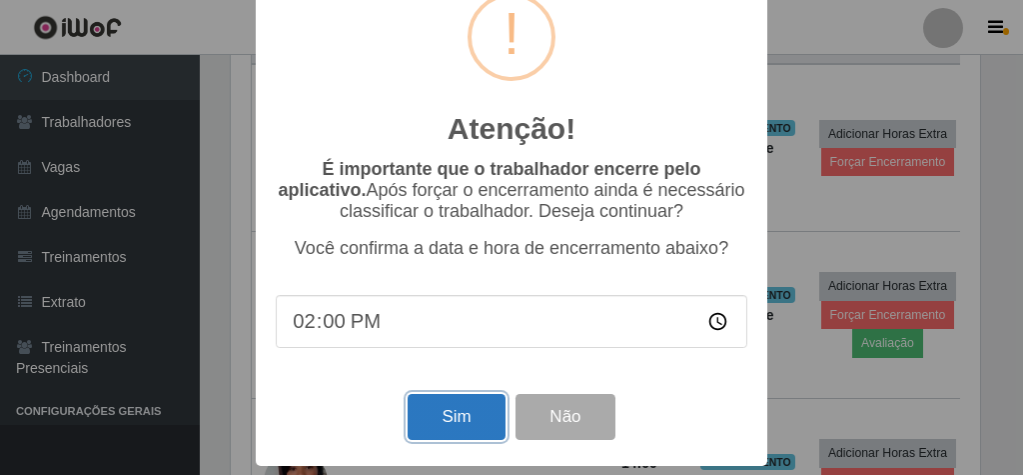
click at [472, 410] on button "Sim" at bounding box center [456, 417] width 97 height 47
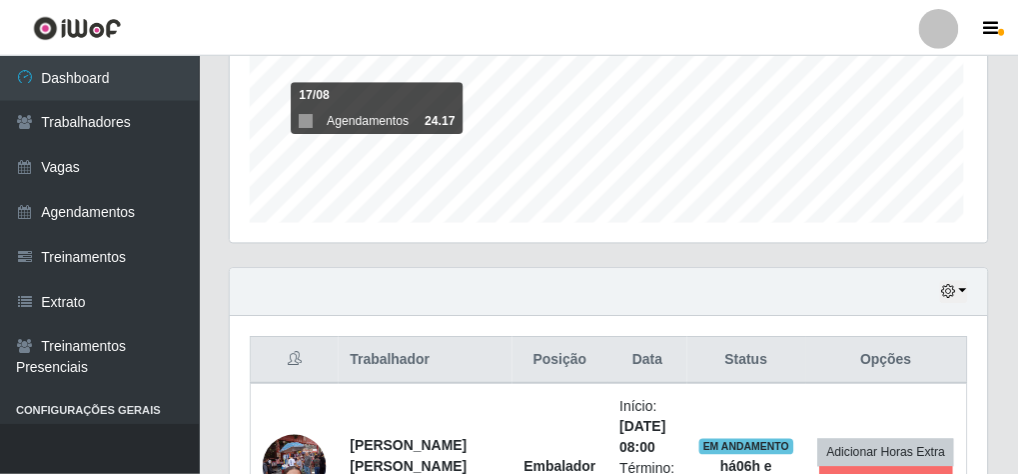
scroll to position [414, 749]
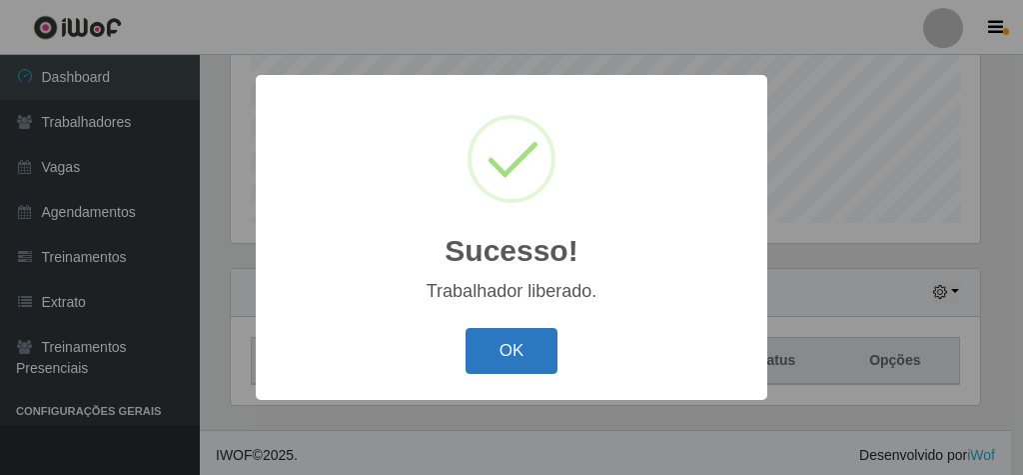
click at [521, 348] on button "OK" at bounding box center [512, 351] width 93 height 47
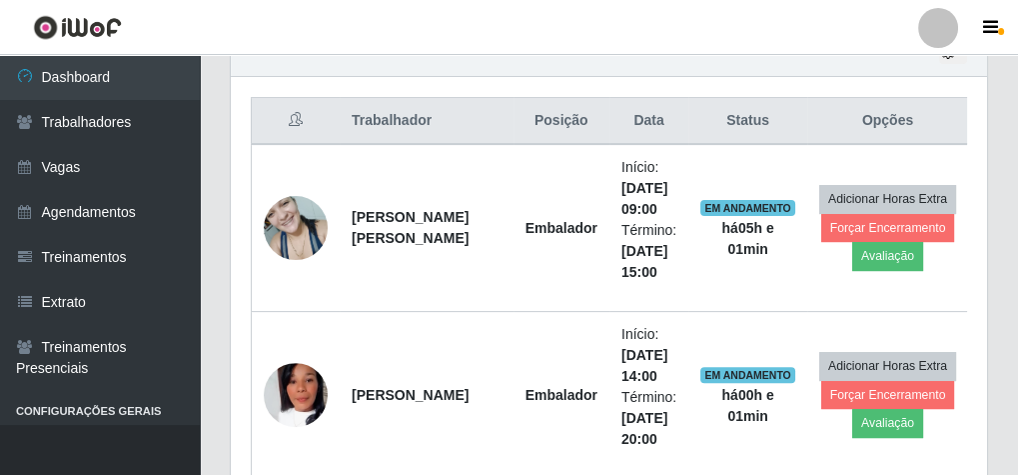
scroll to position [811, 0]
